Goal: Navigation & Orientation: Find specific page/section

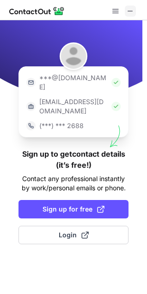
click at [129, 10] on span at bounding box center [129, 10] width 7 height 7
